Goal: Use online tool/utility: Utilize a website feature to perform a specific function

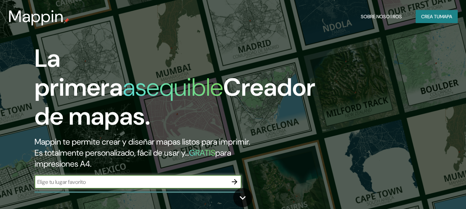
scroll to position [30, 0]
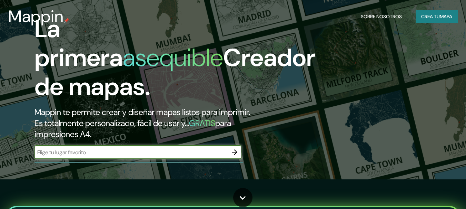
click at [447, 13] on font "mapa" at bounding box center [446, 16] width 12 height 6
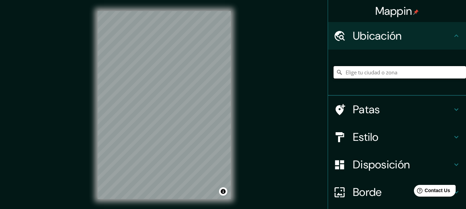
click at [367, 70] on input "Elige tu ciudad o zona" at bounding box center [400, 72] width 132 height 12
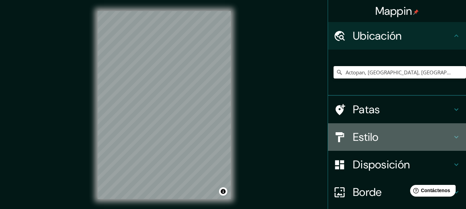
click at [452, 137] on icon at bounding box center [456, 137] width 8 height 8
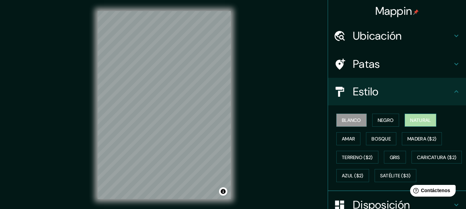
click at [415, 115] on button "Natural" at bounding box center [421, 120] width 32 height 13
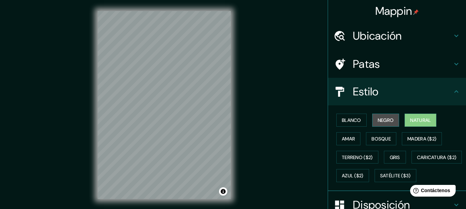
click at [385, 122] on font "Negro" at bounding box center [386, 120] width 16 height 6
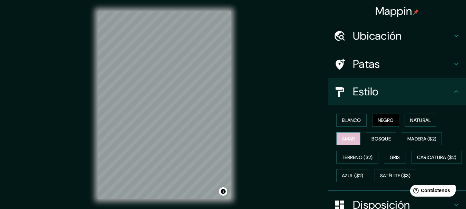
click at [353, 138] on button "Amar" at bounding box center [348, 138] width 24 height 13
click at [366, 140] on button "Bosque" at bounding box center [381, 138] width 30 height 13
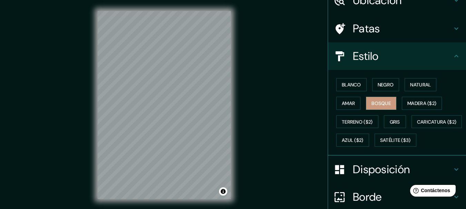
scroll to position [37, 0]
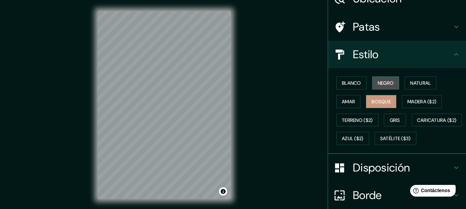
click at [372, 82] on button "Negro" at bounding box center [385, 83] width 27 height 13
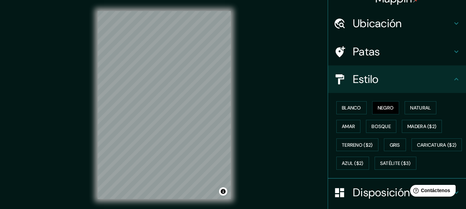
scroll to position [0, 0]
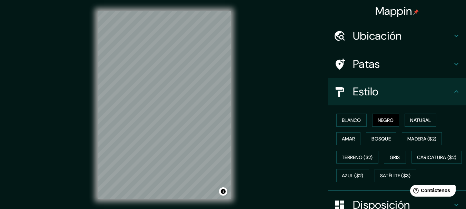
click at [403, 58] on h4 "Patas" at bounding box center [402, 64] width 99 height 14
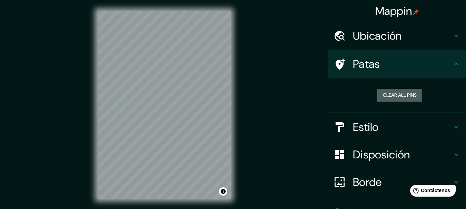
click at [402, 95] on button "Clear all pins" at bounding box center [399, 95] width 45 height 13
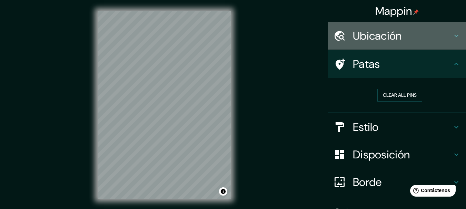
click at [445, 32] on h4 "Ubicación" at bounding box center [402, 36] width 99 height 14
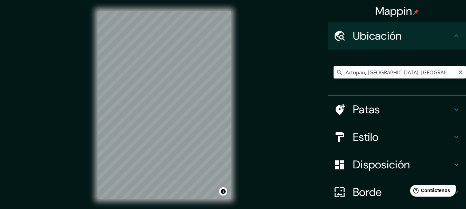
click at [360, 74] on input "Actopan, [GEOGRAPHIC_DATA], [GEOGRAPHIC_DATA]" at bounding box center [400, 72] width 132 height 12
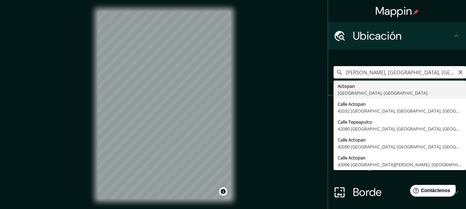
click at [356, 71] on input "[PERSON_NAME], [GEOGRAPHIC_DATA], [GEOGRAPHIC_DATA]" at bounding box center [400, 72] width 132 height 12
type input "+Actopan, [GEOGRAPHIC_DATA], [GEOGRAPHIC_DATA]"
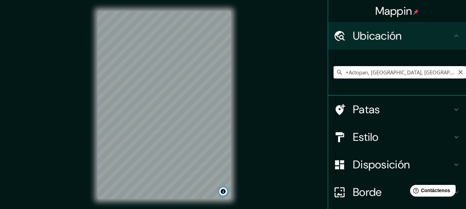
click at [222, 192] on button "Activar o desactivar atribución" at bounding box center [223, 192] width 8 height 8
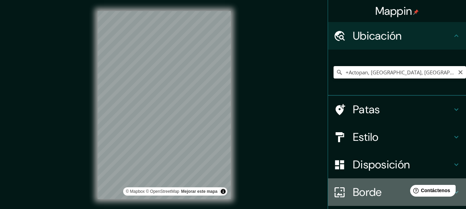
click at [359, 196] on font "Borde" at bounding box center [367, 192] width 29 height 14
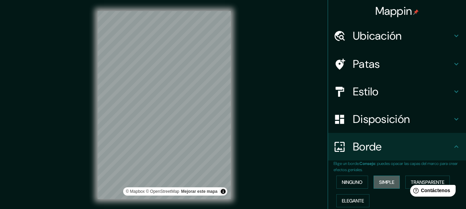
click at [387, 181] on font "Simple" at bounding box center [386, 182] width 15 height 6
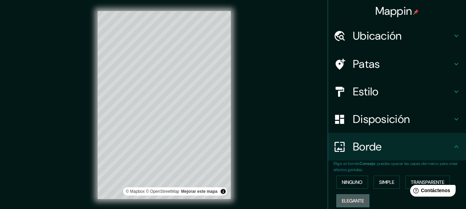
click at [352, 196] on button "Elegante" at bounding box center [352, 201] width 33 height 13
click at [346, 189] on button "Ninguno" at bounding box center [352, 182] width 32 height 13
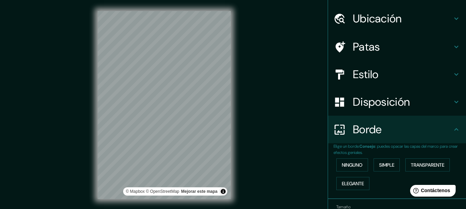
scroll to position [8, 0]
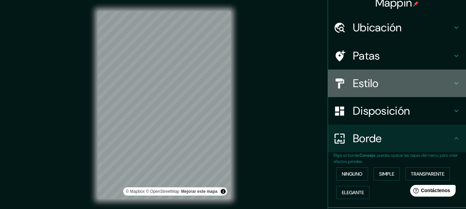
click at [361, 78] on font "Estilo" at bounding box center [366, 83] width 26 height 14
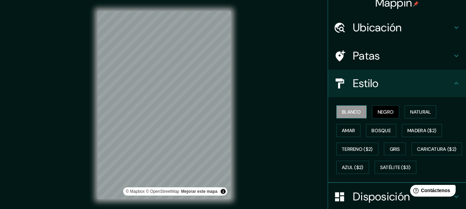
click at [347, 112] on font "Blanco" at bounding box center [351, 112] width 19 height 6
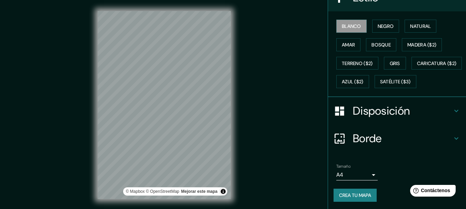
scroll to position [113, 0]
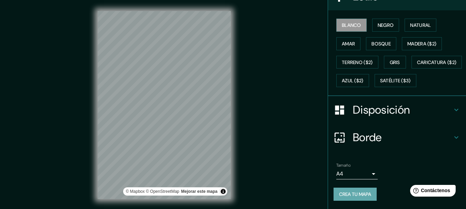
click at [356, 190] on font "Crea tu mapa" at bounding box center [355, 194] width 32 height 9
